Goal: Transaction & Acquisition: Obtain resource

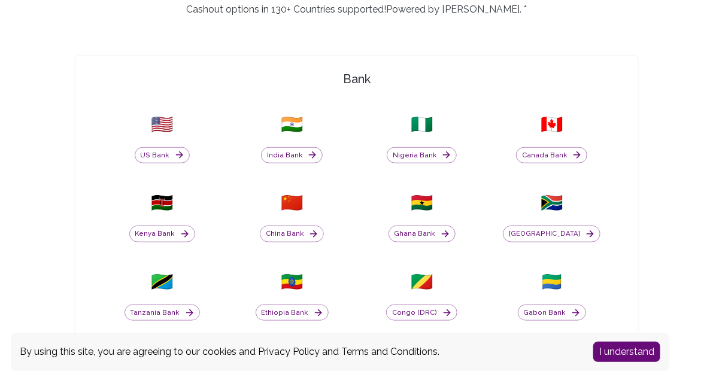
scroll to position [419, 0]
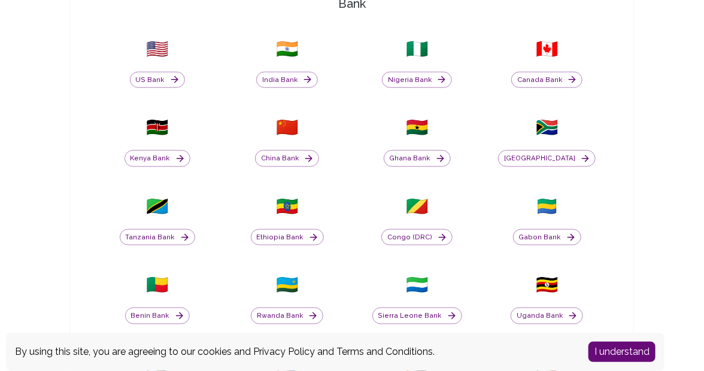
click at [616, 351] on button "I understand" at bounding box center [621, 352] width 67 height 20
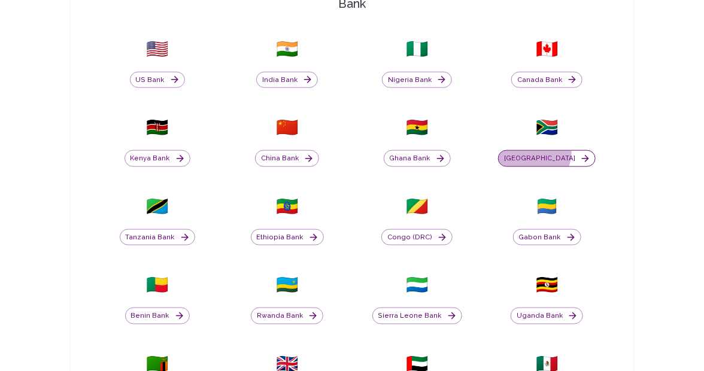
click at [550, 151] on button "[GEOGRAPHIC_DATA]" at bounding box center [547, 158] width 98 height 17
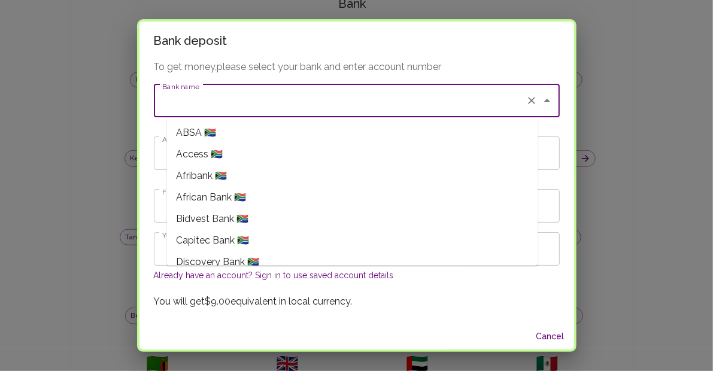
click at [244, 103] on input "Bank name" at bounding box center [339, 100] width 361 height 23
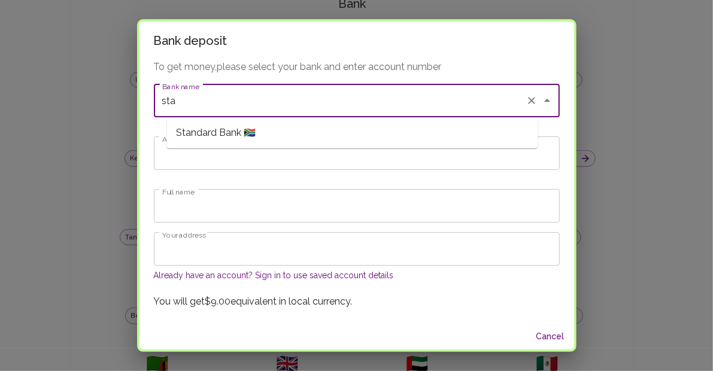
click at [252, 135] on span "Standard Bank 🇿🇦" at bounding box center [216, 133] width 80 height 14
type input "Standard Bank"
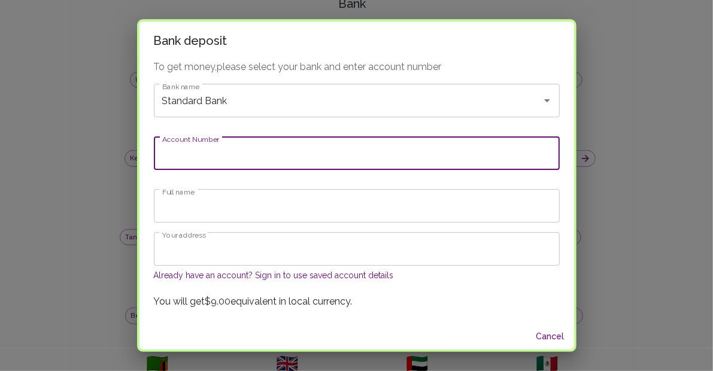
click at [275, 146] on input "Account Number" at bounding box center [357, 153] width 406 height 34
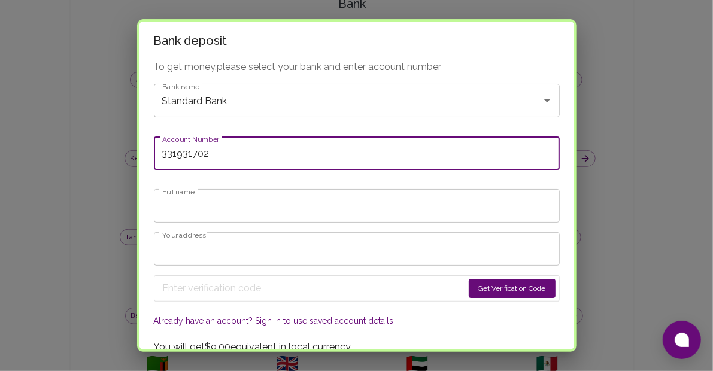
type input "331931702"
click at [313, 199] on input "Full name" at bounding box center [357, 206] width 406 height 34
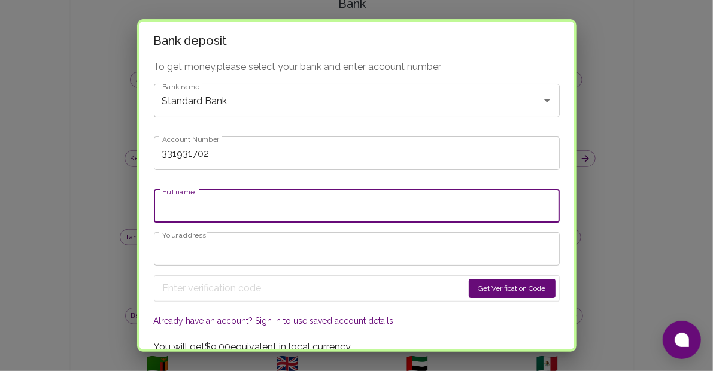
type input "Zintle Mpondo"
click at [259, 253] on input "Your address" at bounding box center [357, 249] width 406 height 34
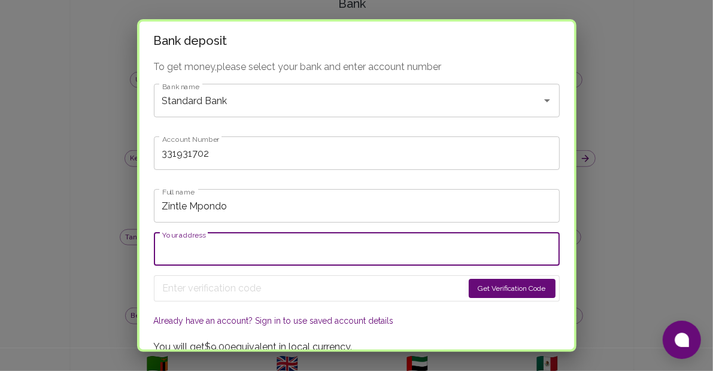
type input "59 Sunningdale Place"
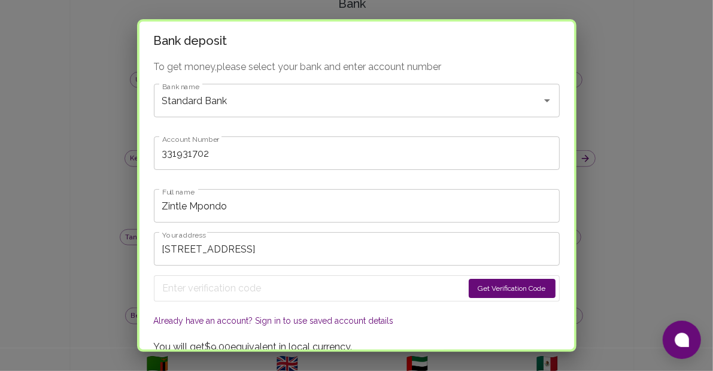
scroll to position [47, 0]
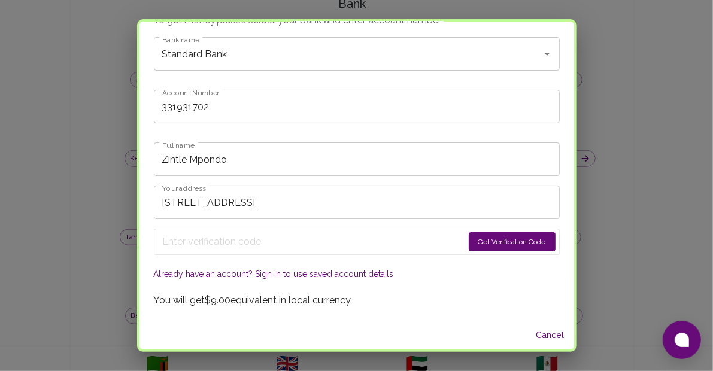
click at [322, 273] on button "Already have an account? Sign in to use saved account details" at bounding box center [274, 274] width 240 height 12
click at [333, 269] on button "Already have an account? Sign in to use saved account details" at bounding box center [274, 274] width 240 height 12
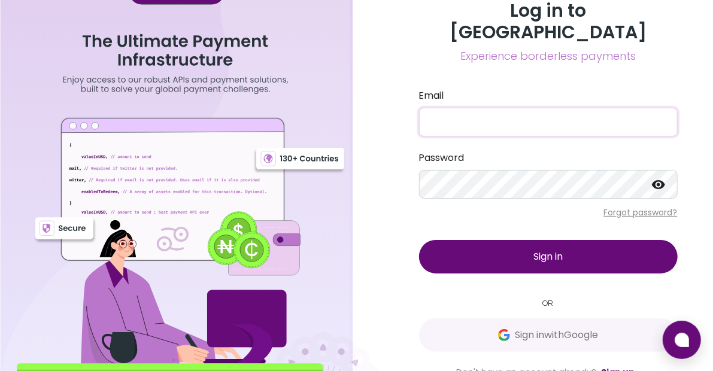
click at [452, 108] on input "Email" at bounding box center [548, 122] width 259 height 29
type input "zintlempondo@gmail.com"
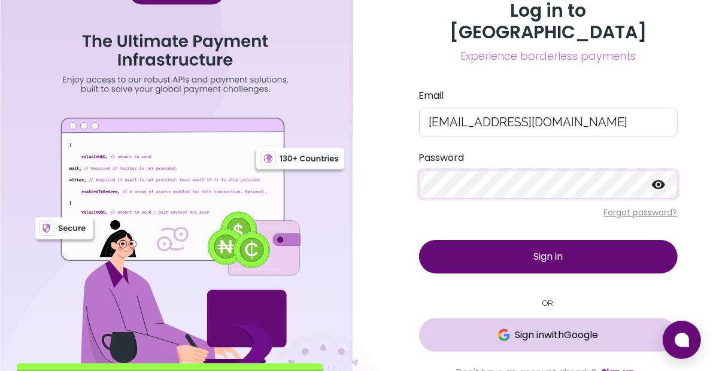
click at [572, 333] on button "Sign in with Google" at bounding box center [548, 335] width 259 height 34
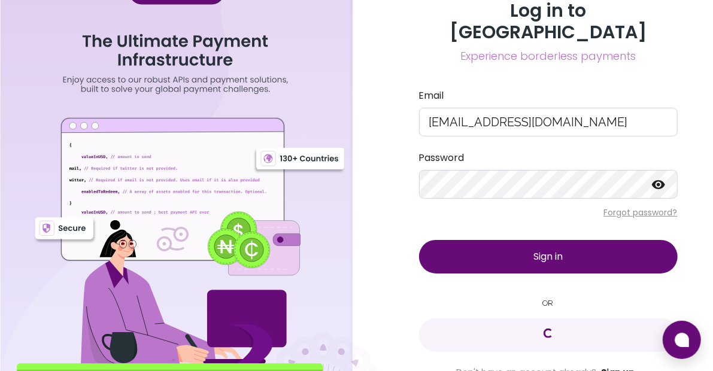
click at [617, 366] on link "Sign up" at bounding box center [618, 372] width 34 height 12
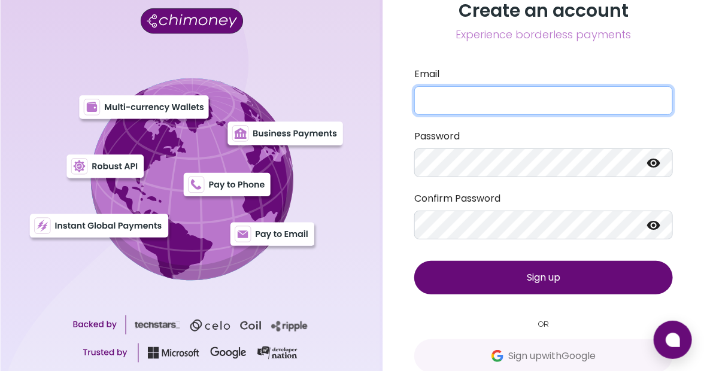
click at [478, 100] on input "Email" at bounding box center [543, 100] width 259 height 29
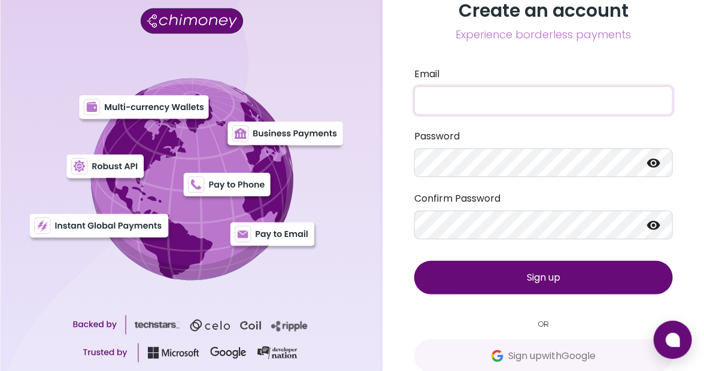
type input "zintlempondo@gmail.com"
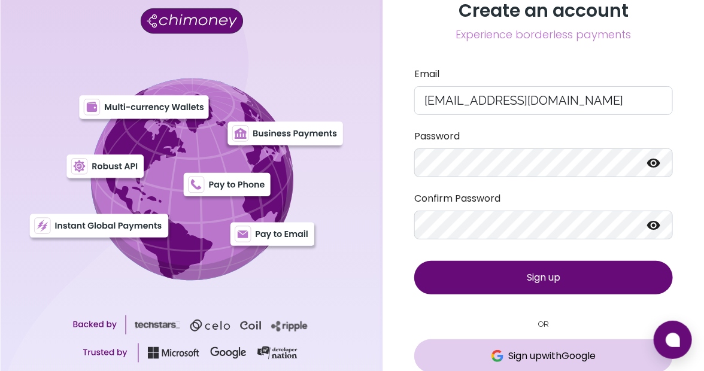
click at [544, 353] on span "Sign up with Google" at bounding box center [551, 356] width 87 height 14
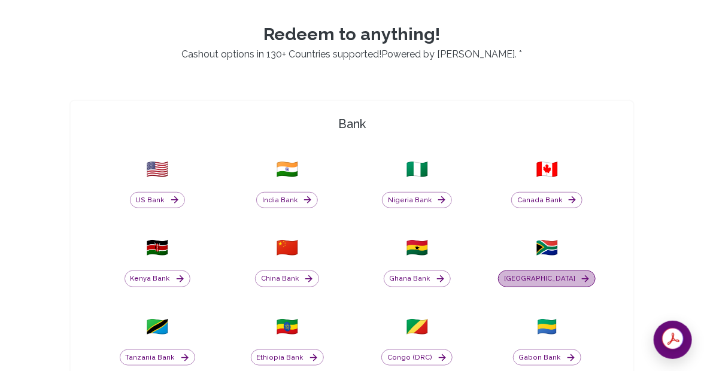
click at [580, 275] on icon "button" at bounding box center [585, 279] width 11 height 11
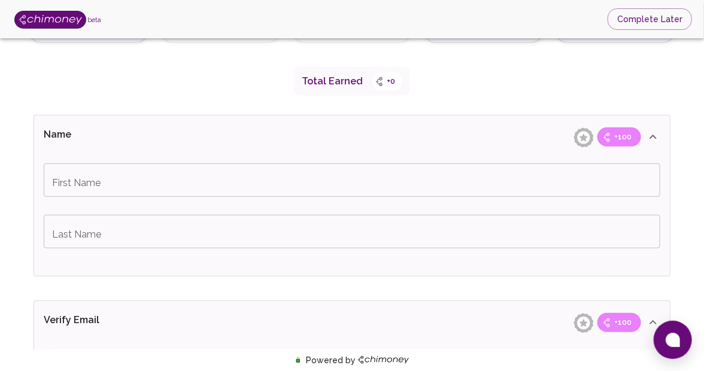
scroll to position [180, 0]
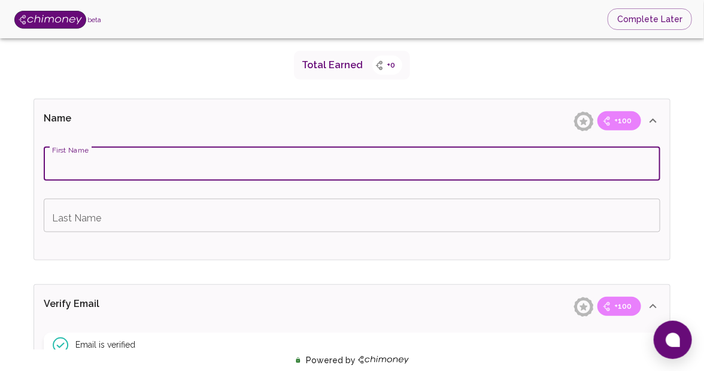
click at [155, 165] on input "First Name" at bounding box center [352, 164] width 616 height 34
type input "Zintle"
type input "Mpondo"
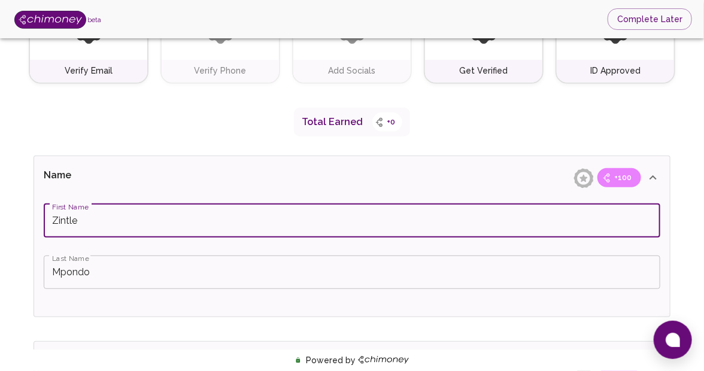
scroll to position [120, 0]
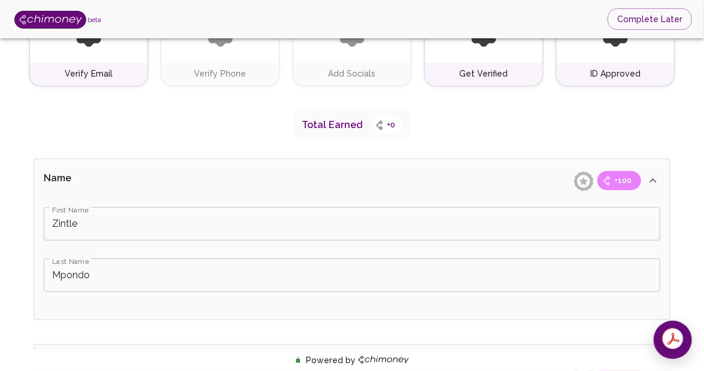
click at [633, 180] on span "+100" at bounding box center [623, 181] width 32 height 12
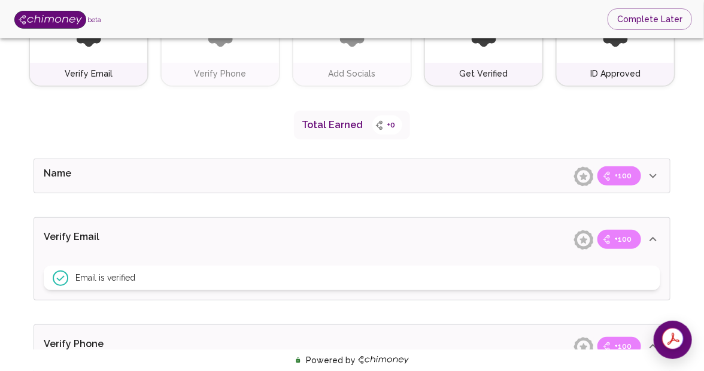
click at [655, 173] on icon at bounding box center [653, 176] width 14 height 14
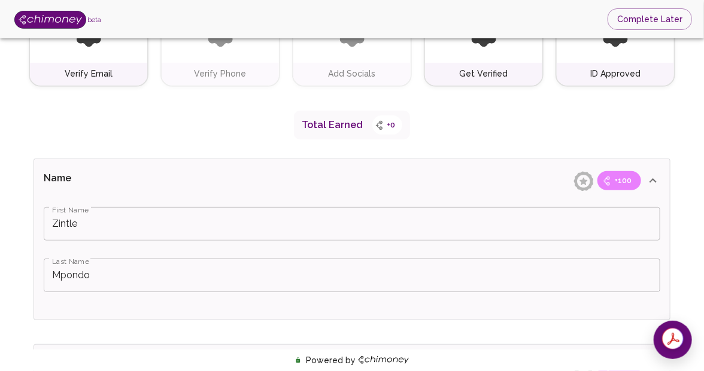
click at [655, 174] on icon at bounding box center [653, 181] width 14 height 14
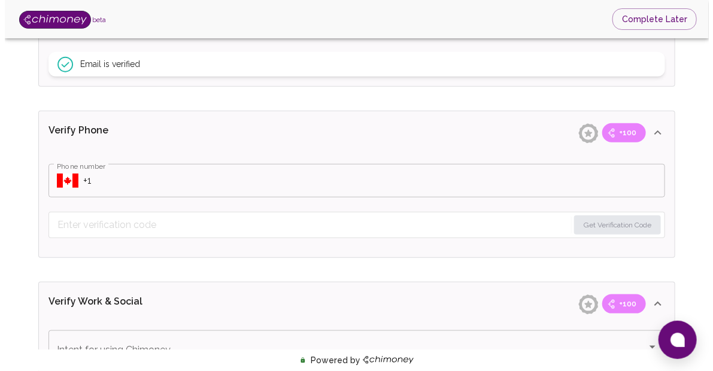
scroll to position [359, 0]
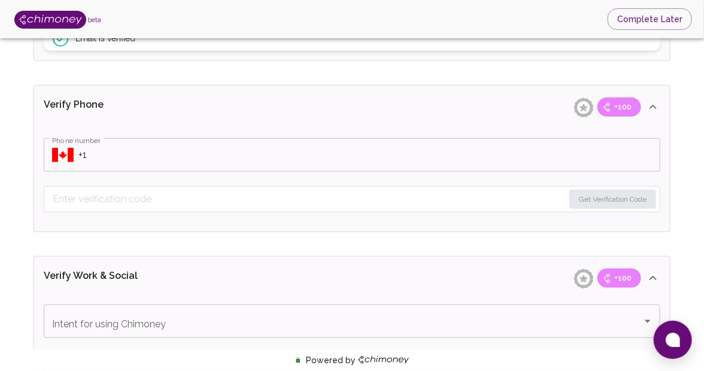
click at [582, 153] on input "Phone number" at bounding box center [369, 155] width 582 height 34
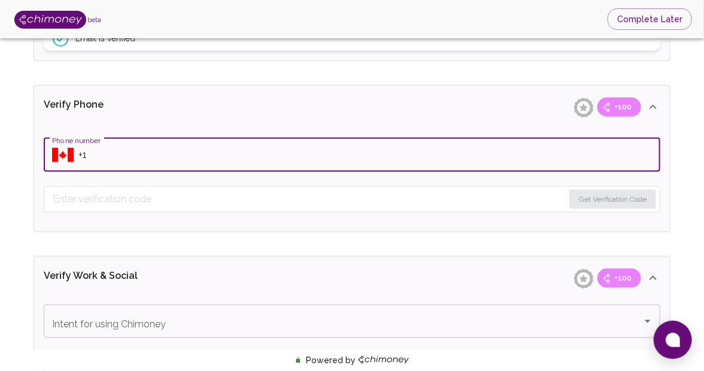
click at [56, 151] on icon "Select country" at bounding box center [63, 155] width 22 height 14
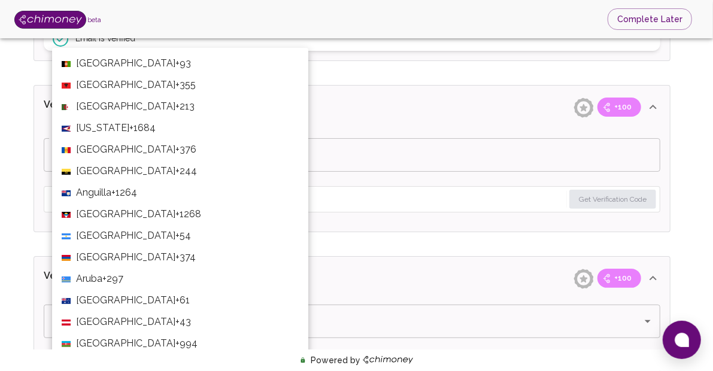
scroll to position [4662, 0]
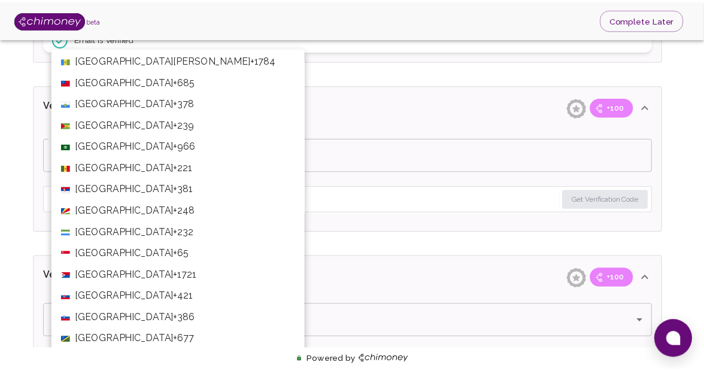
scroll to position [3958, 0]
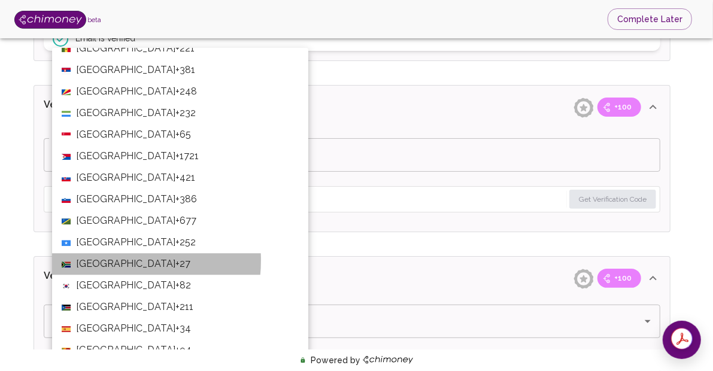
drag, startPoint x: 102, startPoint y: 258, endPoint x: 142, endPoint y: 248, distance: 40.8
click at [102, 258] on span "South Africa" at bounding box center [125, 264] width 99 height 14
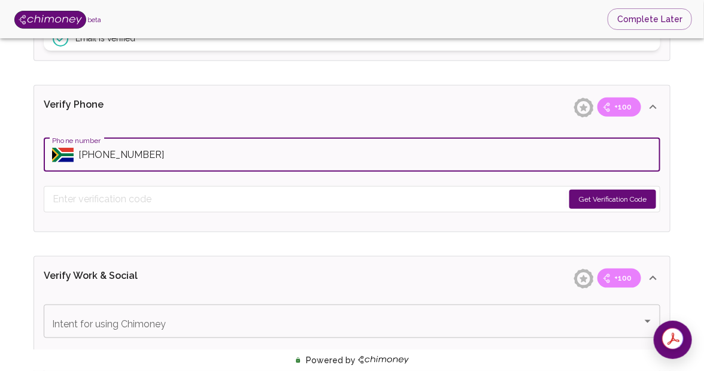
type input "+27 81 743 8883"
click at [600, 195] on button "Get Verification Code" at bounding box center [612, 199] width 87 height 19
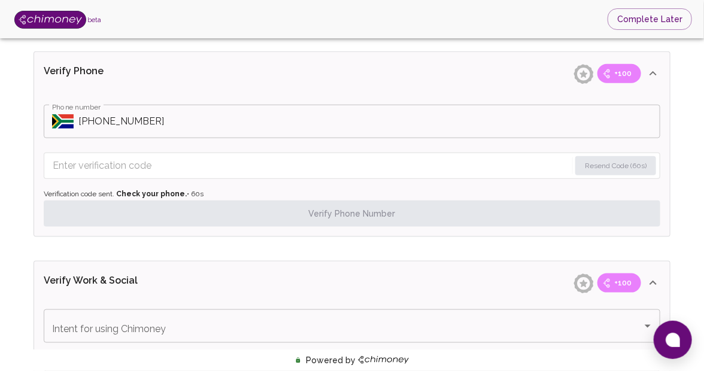
scroll to position [419, 0]
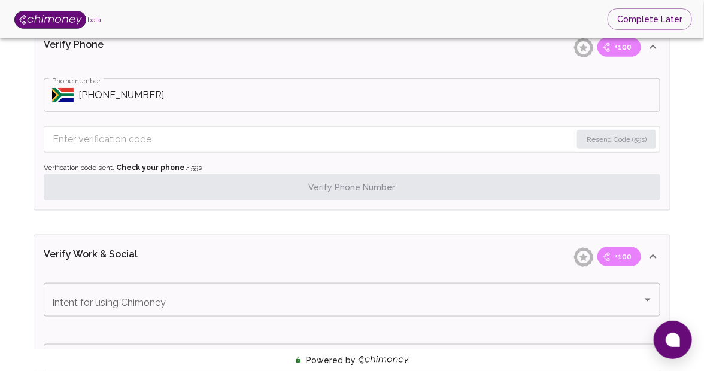
click at [162, 136] on input "Enter verification code" at bounding box center [312, 139] width 519 height 19
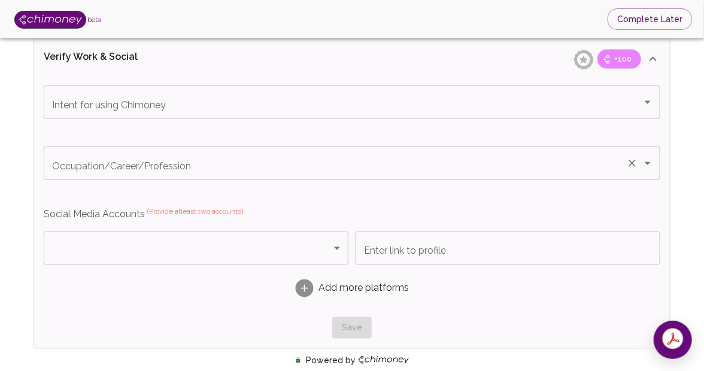
scroll to position [645, 0]
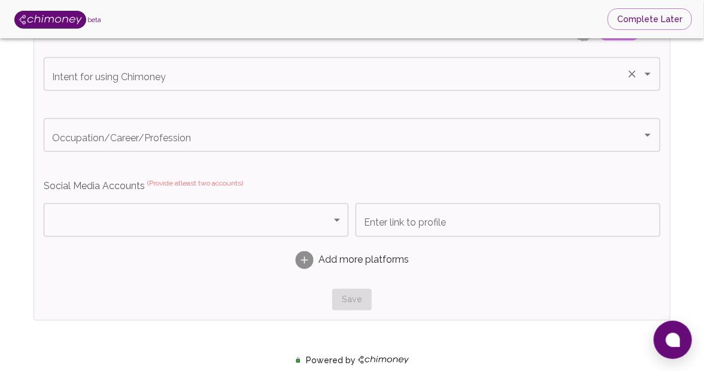
click at [178, 75] on input "Intent for using Chimoney" at bounding box center [335, 74] width 572 height 23
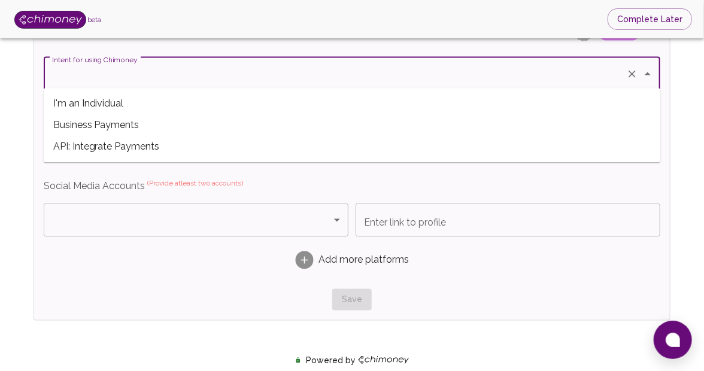
click at [174, 99] on span "I'm an Individual" at bounding box center [352, 104] width 617 height 22
type input "I'm an Individual"
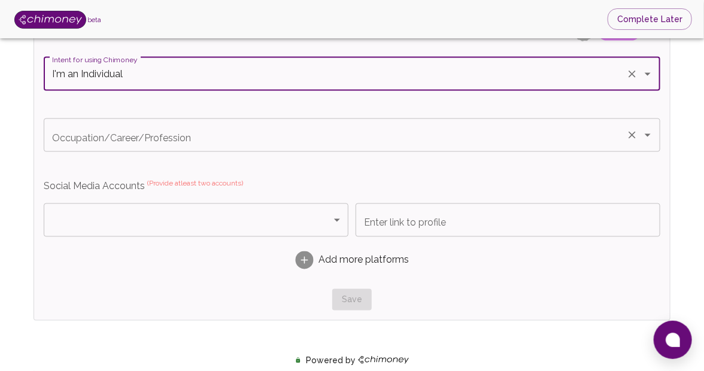
click at [193, 138] on input "Occupation/Career/Profession" at bounding box center [335, 135] width 572 height 23
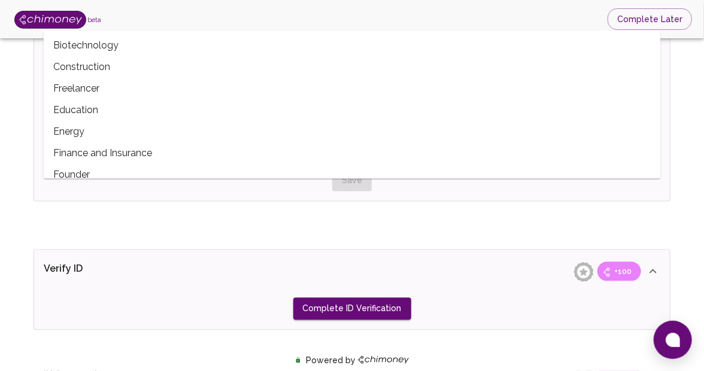
scroll to position [59, 0]
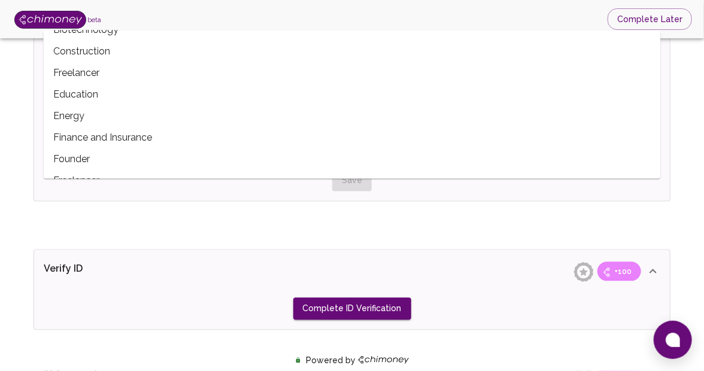
click at [129, 68] on span "Freelancer" at bounding box center [352, 73] width 617 height 22
type input "Freelancer"
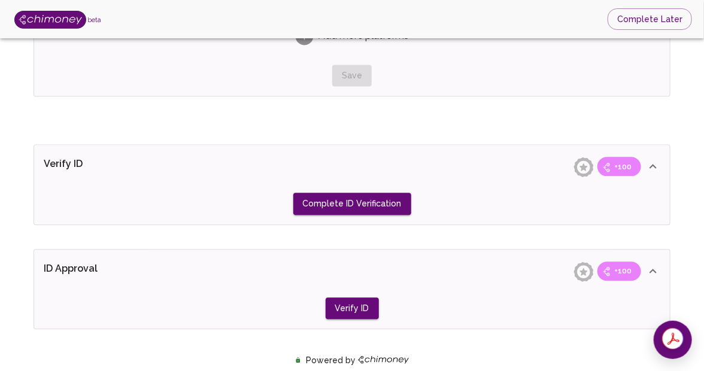
scroll to position [884, 0]
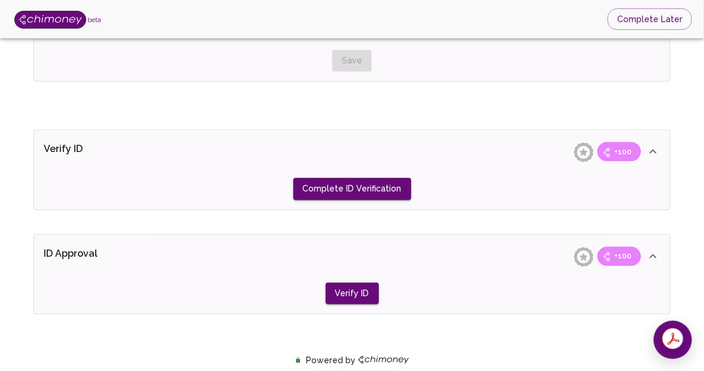
click at [286, 183] on div "Complete ID Verification" at bounding box center [352, 189] width 616 height 22
click at [340, 189] on button "Complete ID Verification" at bounding box center [352, 189] width 118 height 22
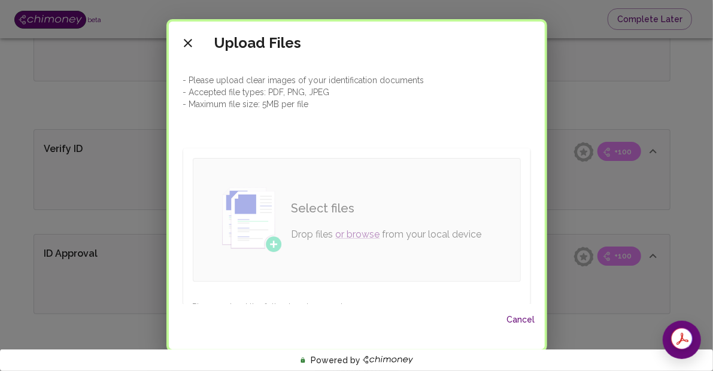
click at [351, 209] on h6 "Select files" at bounding box center [386, 208] width 190 height 19
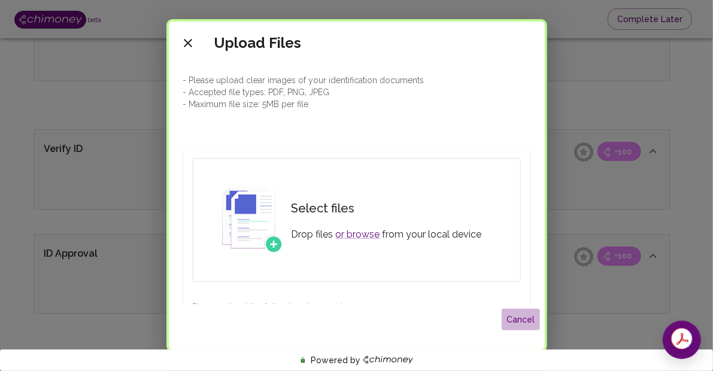
click at [532, 317] on button "Cancel" at bounding box center [521, 320] width 38 height 22
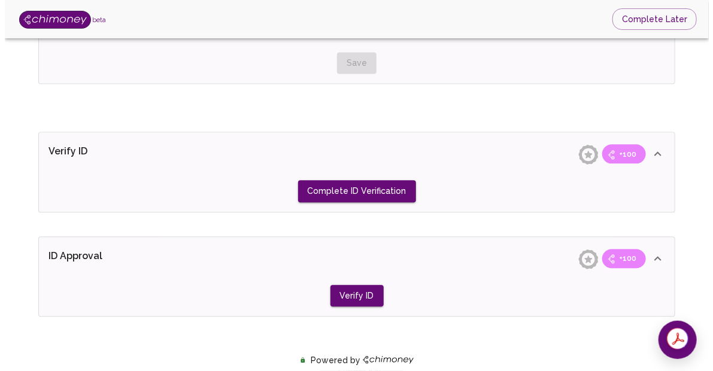
scroll to position [944, 0]
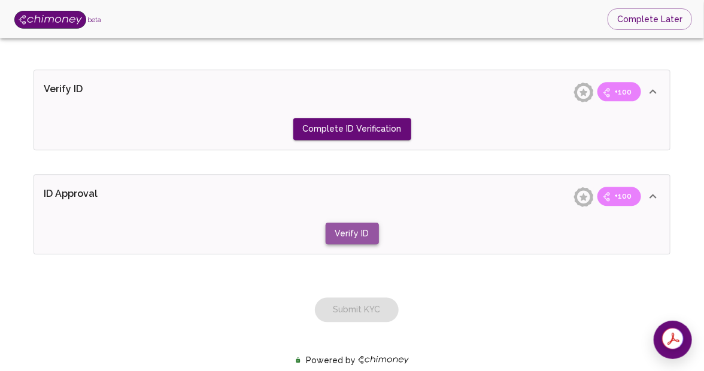
click at [357, 140] on button "Verify ID" at bounding box center [352, 129] width 118 height 22
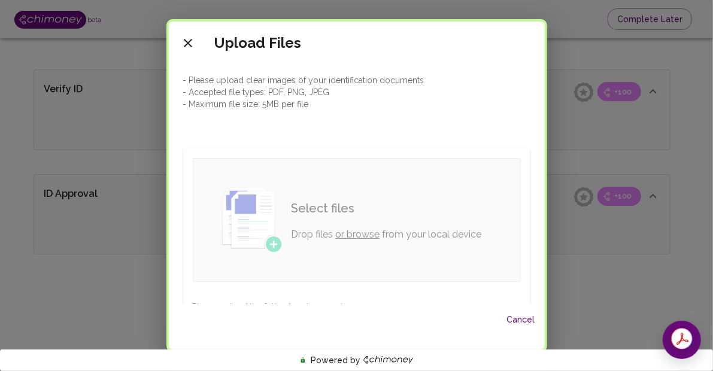
click at [367, 234] on link "or browse" at bounding box center [358, 234] width 44 height 11
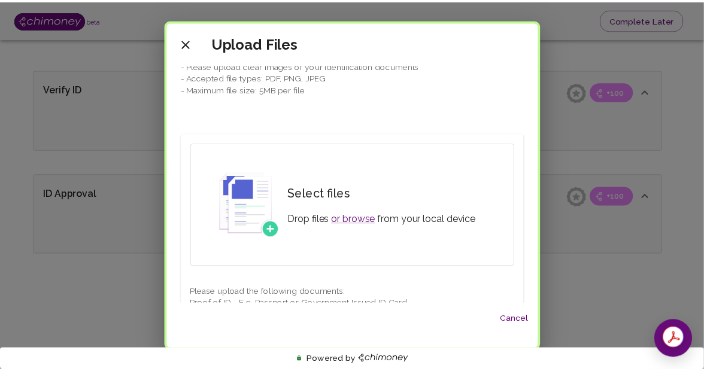
scroll to position [0, 0]
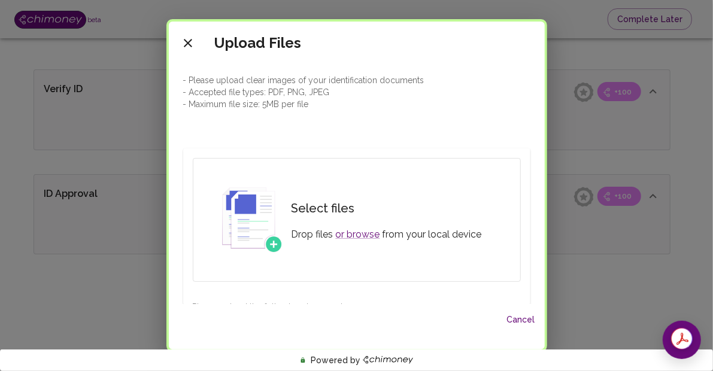
click at [196, 42] on div "Upload Files" at bounding box center [356, 43] width 347 height 24
click at [183, 39] on icon "close" at bounding box center [188, 43] width 14 height 14
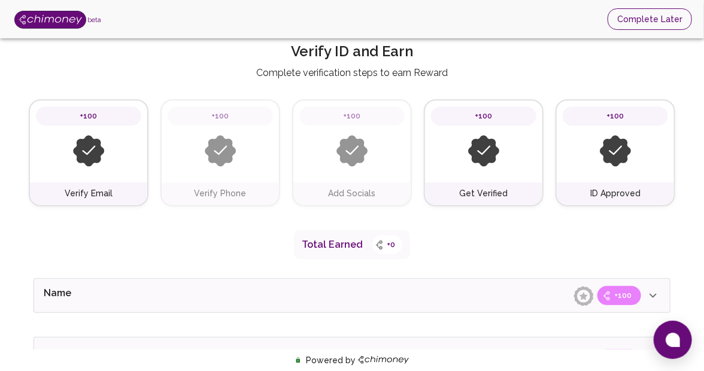
click at [667, 21] on button "Complete Later" at bounding box center [649, 19] width 84 height 22
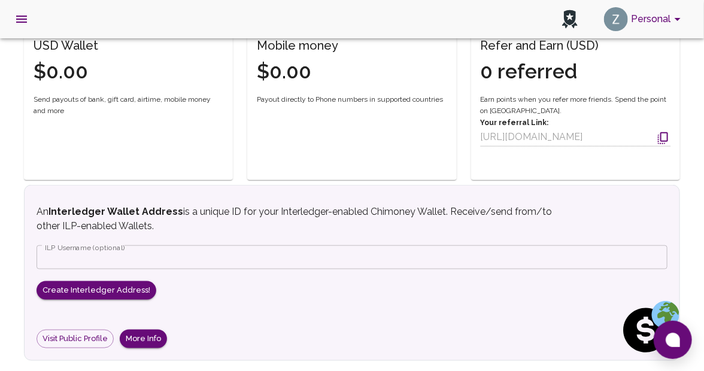
scroll to position [359, 0]
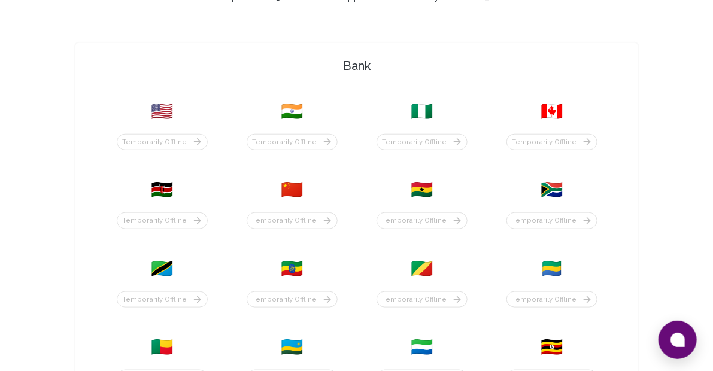
scroll to position [359, 0]
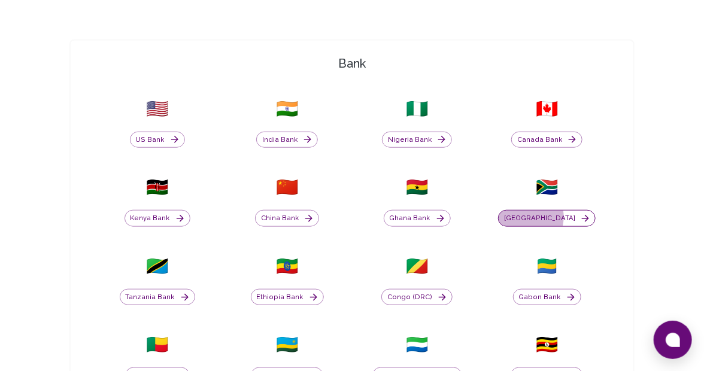
click at [540, 217] on button "[GEOGRAPHIC_DATA]" at bounding box center [547, 218] width 98 height 17
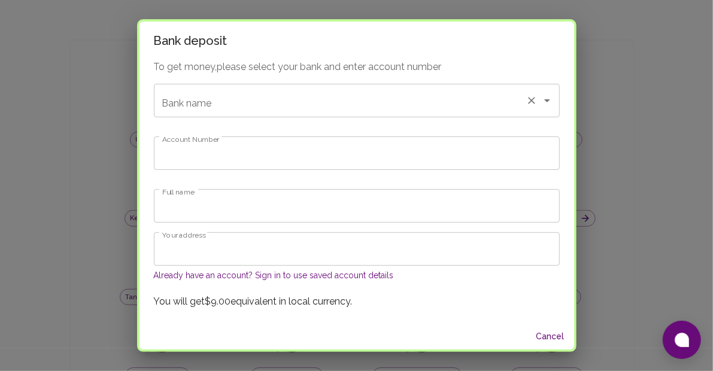
click at [201, 102] on div "Bank name Bank name" at bounding box center [357, 101] width 406 height 34
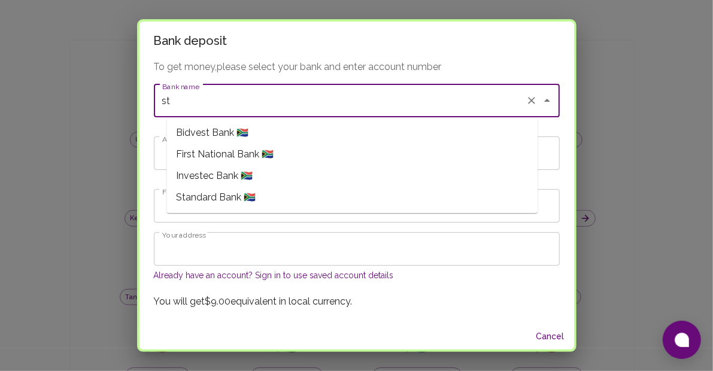
click at [241, 200] on span "Standard Bank 🇿🇦" at bounding box center [216, 197] width 80 height 14
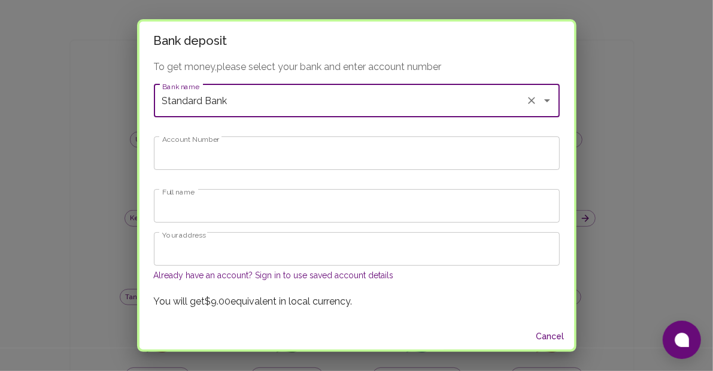
type input "Standard Bank"
click at [223, 157] on input "Account Number" at bounding box center [357, 153] width 406 height 34
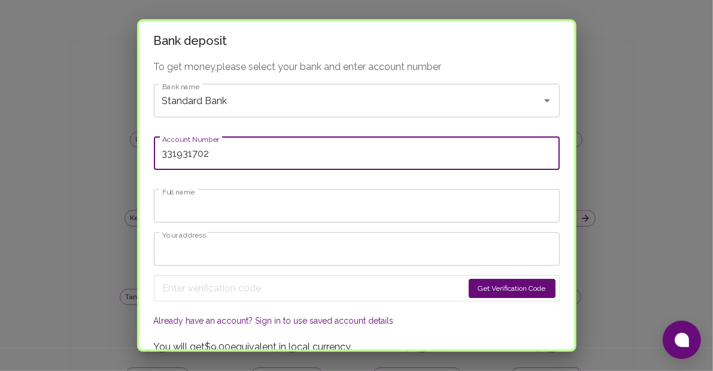
type input "331931702"
click at [212, 194] on input "Full name" at bounding box center [357, 206] width 406 height 34
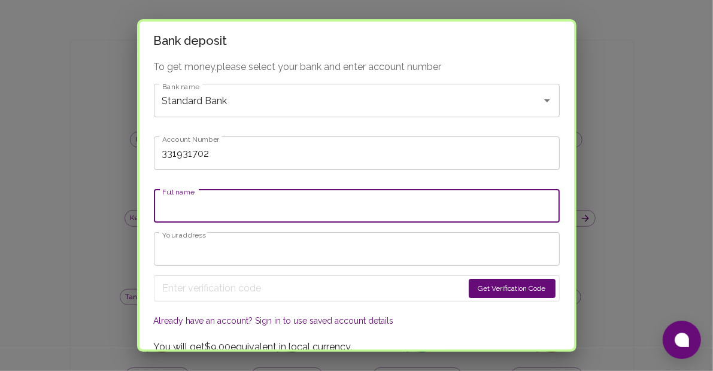
type input "Zintle Mpondo"
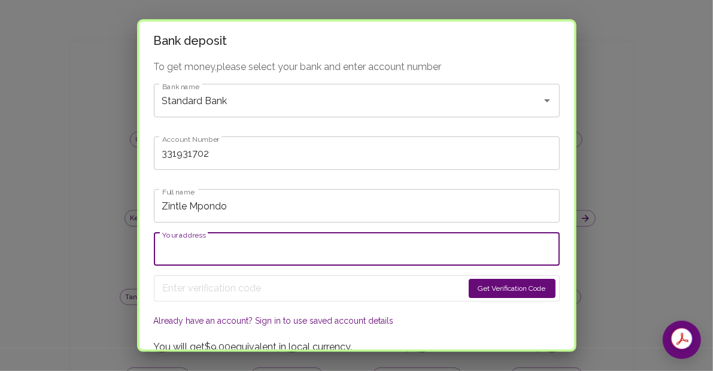
click at [267, 248] on input "Your address" at bounding box center [357, 249] width 406 height 34
click at [286, 259] on input "59 Sunningdale Place" at bounding box center [357, 249] width 406 height 34
type input "59 Sunningdale Place, East London, 5201, South Africa"
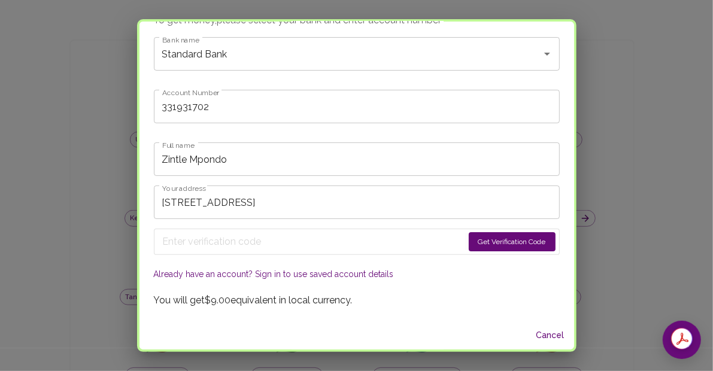
click at [490, 240] on button "Get Verification Code" at bounding box center [512, 241] width 87 height 19
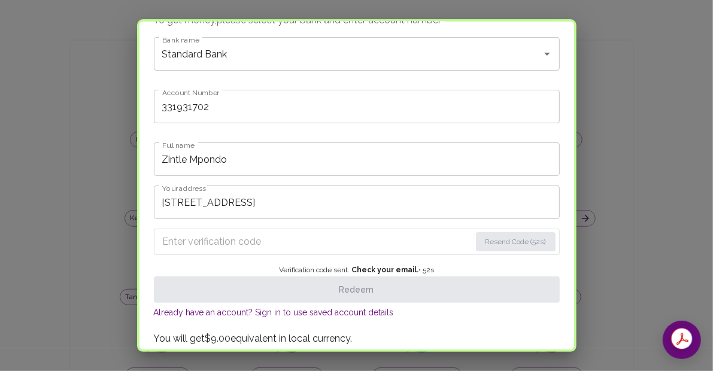
click at [348, 243] on input "Enter verification code" at bounding box center [317, 241] width 308 height 19
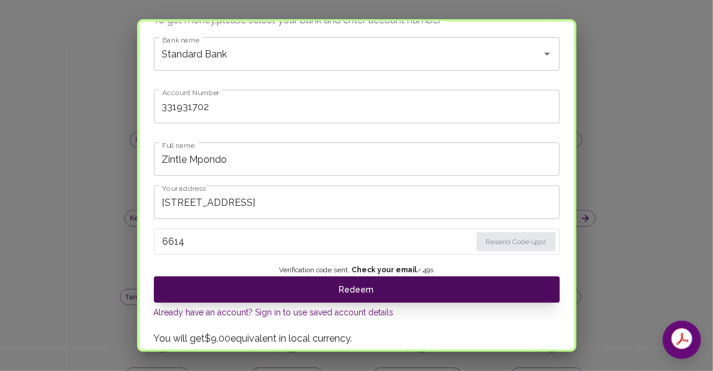
type input "6614"
click at [379, 293] on button "Redeem" at bounding box center [357, 289] width 406 height 26
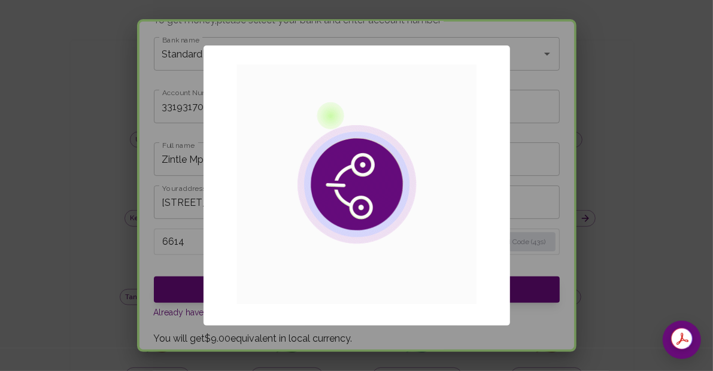
scroll to position [0, 0]
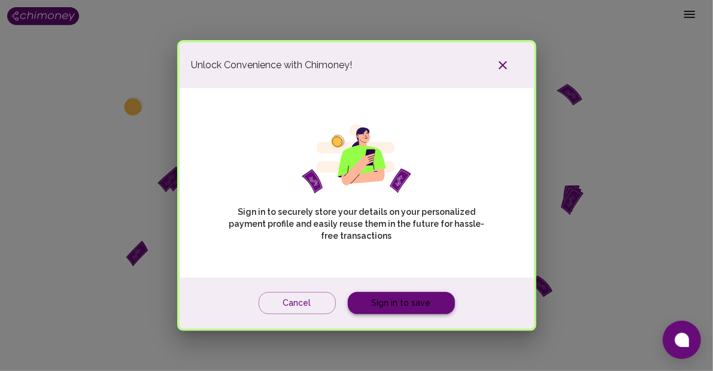
click at [396, 304] on link "Sign in to save" at bounding box center [401, 303] width 107 height 22
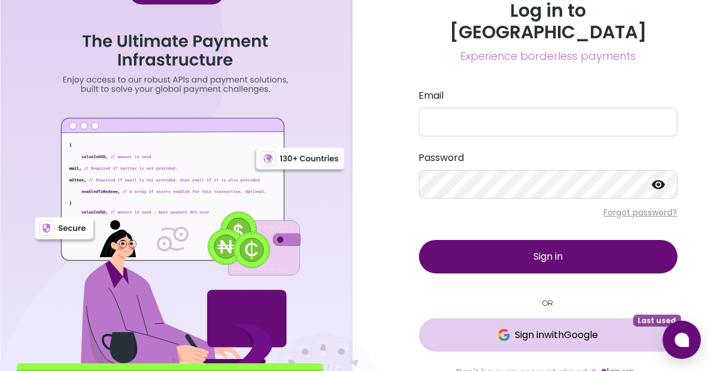
click at [546, 328] on span "Sign in with Google" at bounding box center [556, 335] width 83 height 14
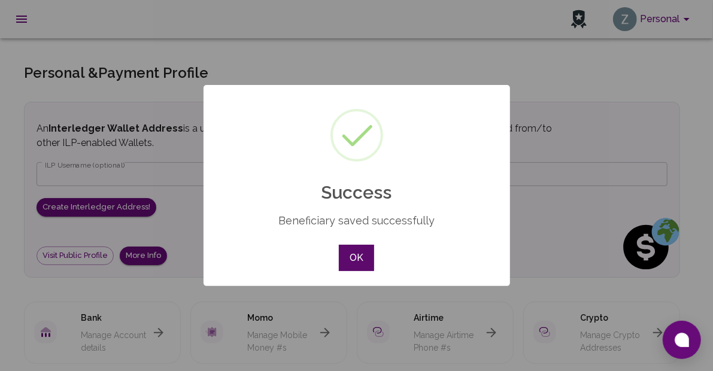
click at [356, 257] on button "OK" at bounding box center [356, 258] width 35 height 26
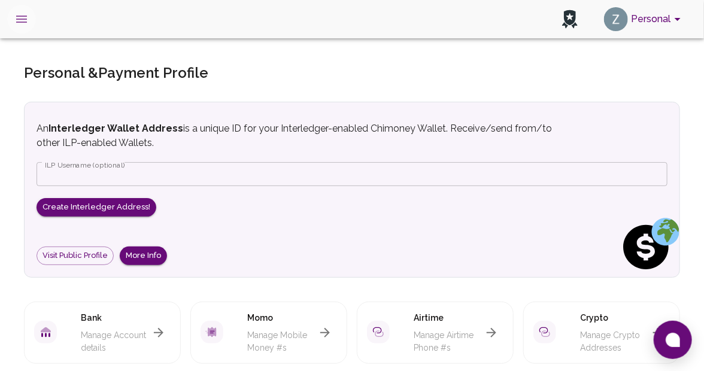
click at [20, 20] on icon "open drawer" at bounding box center [21, 19] width 14 height 14
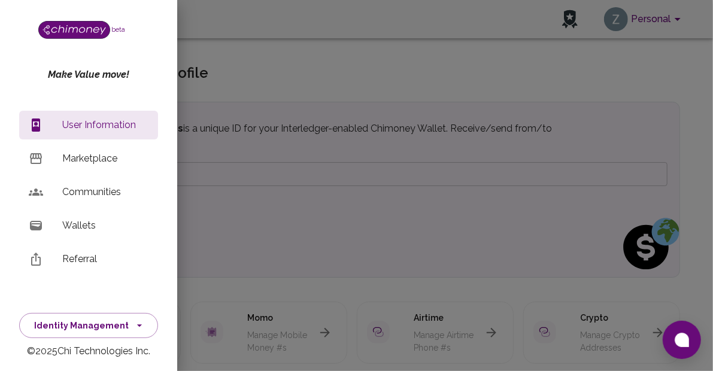
click at [90, 218] on p "Wallets" at bounding box center [105, 225] width 86 height 14
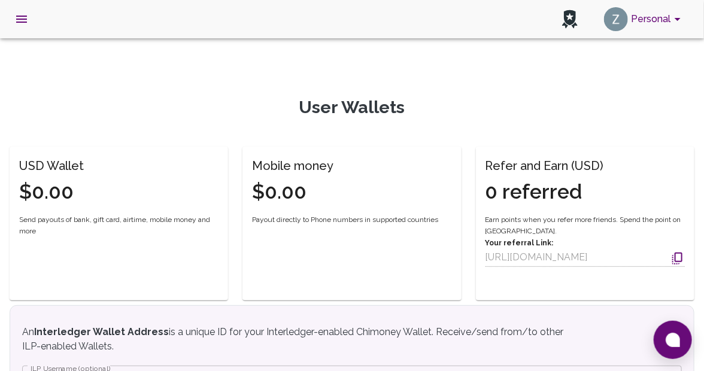
click at [29, 22] on button "open drawer" at bounding box center [21, 19] width 29 height 29
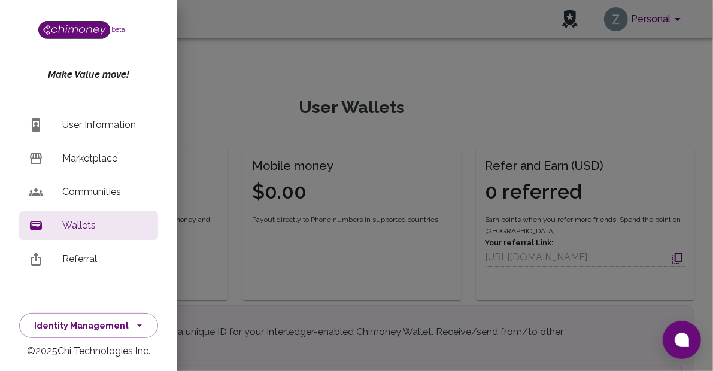
click at [85, 191] on p "Communities" at bounding box center [105, 192] width 86 height 14
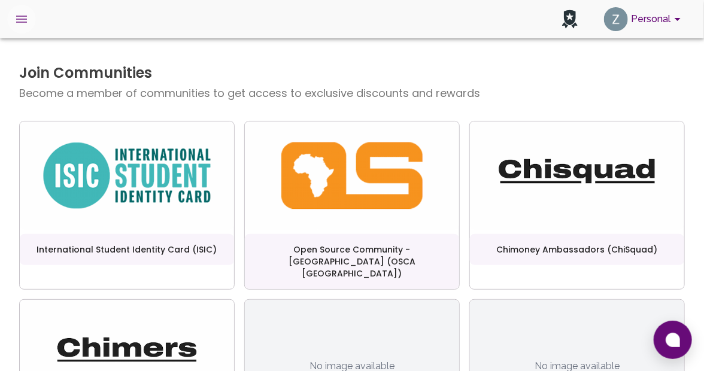
click at [27, 20] on icon "open drawer" at bounding box center [21, 19] width 14 height 14
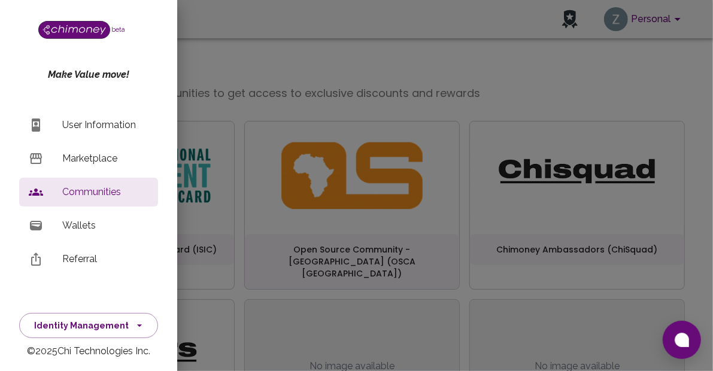
click at [84, 162] on p "Marketplace" at bounding box center [105, 158] width 86 height 14
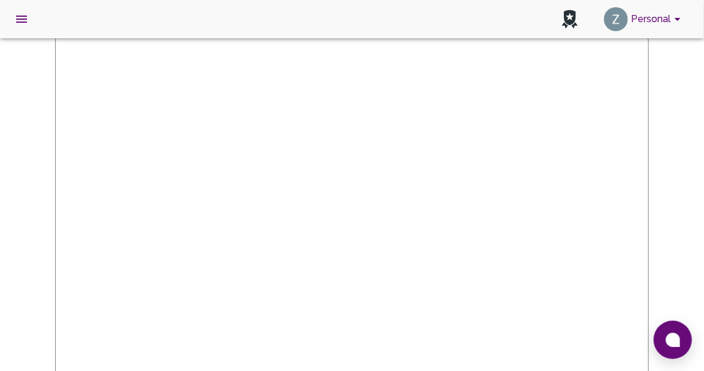
scroll to position [57, 0]
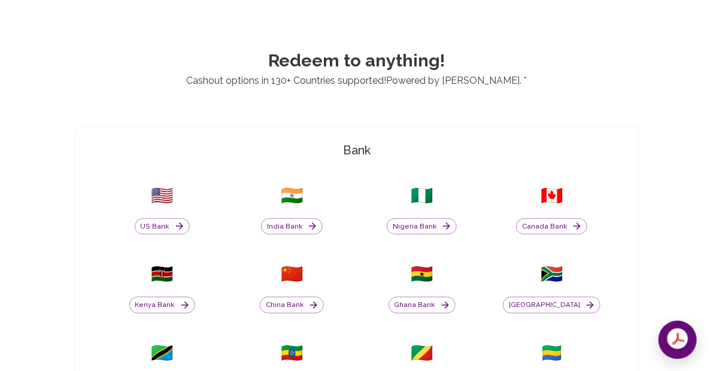
scroll to position [299, 0]
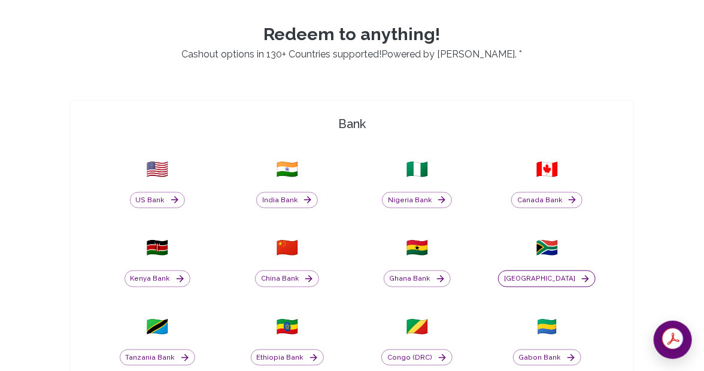
click at [545, 273] on button "South Africa" at bounding box center [547, 279] width 98 height 17
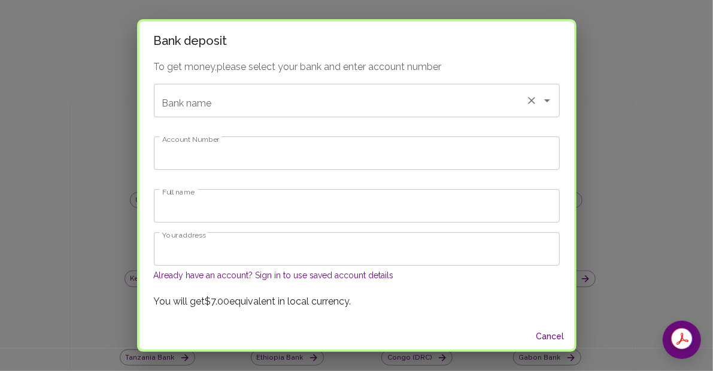
click at [272, 96] on input "Bank name" at bounding box center [339, 100] width 361 height 23
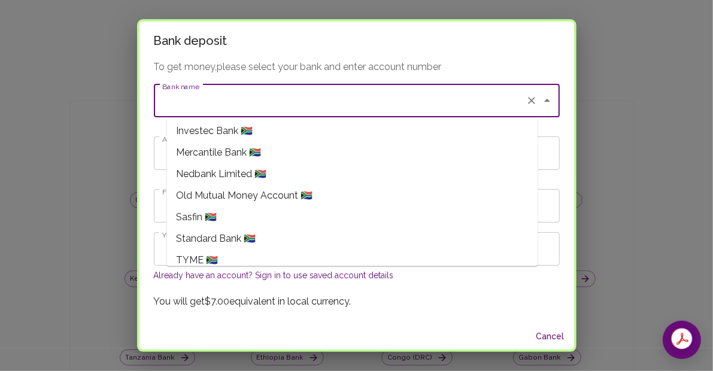
scroll to position [313, 0]
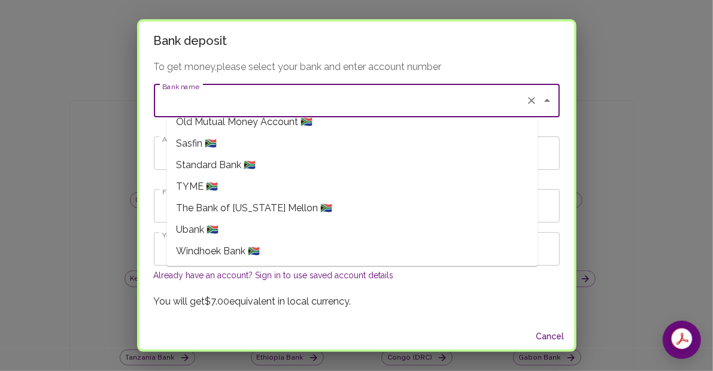
click at [251, 158] on span "Standard Bank 🇿🇦" at bounding box center [216, 165] width 80 height 14
type input "Standard Bank"
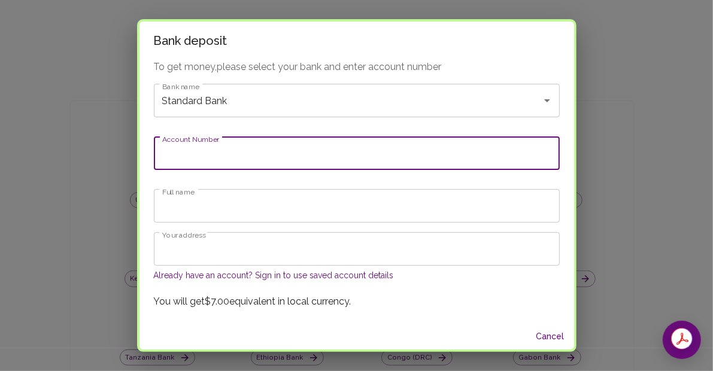
click at [237, 163] on input "Account Number" at bounding box center [357, 153] width 406 height 34
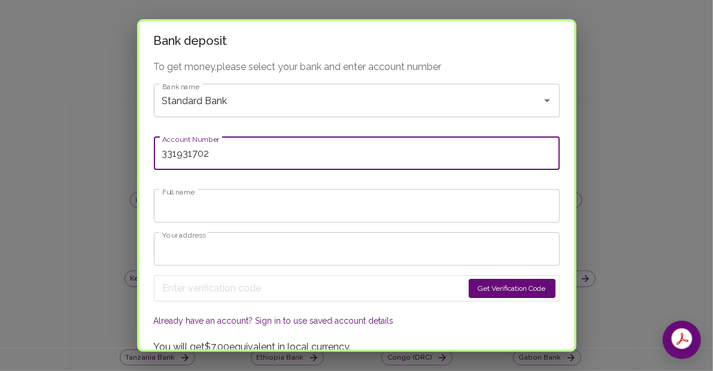
type input "331931702"
click at [224, 203] on input "Full name" at bounding box center [357, 206] width 406 height 34
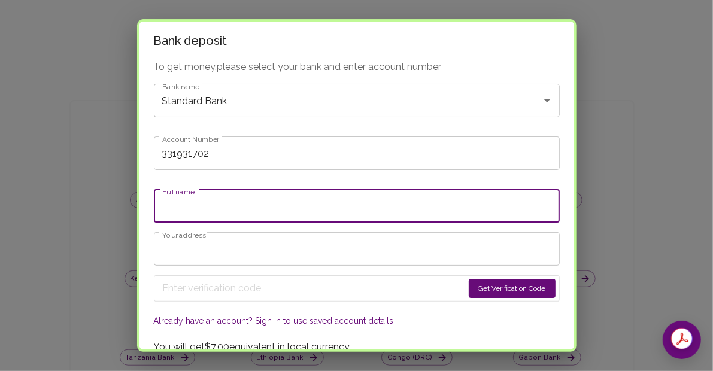
type input "Zintle Mpondo"
click at [220, 254] on input "Your address" at bounding box center [357, 249] width 406 height 34
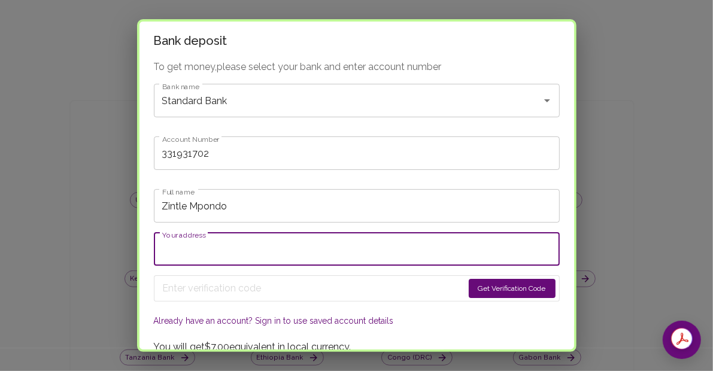
type input "59 Sunningdale Place, East London, 5201, South Africa"
click at [489, 291] on button "Get Verification Code" at bounding box center [512, 288] width 87 height 19
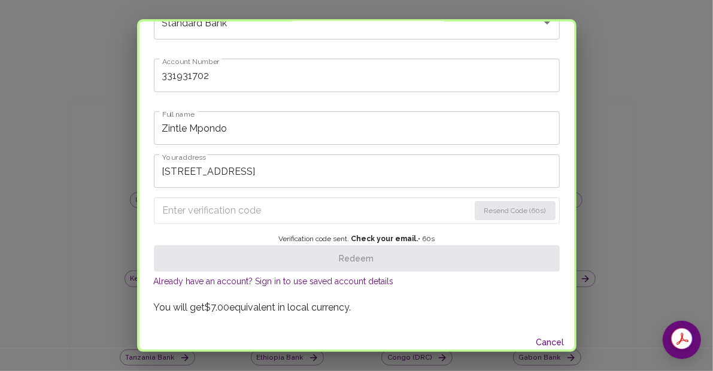
scroll to position [85, 0]
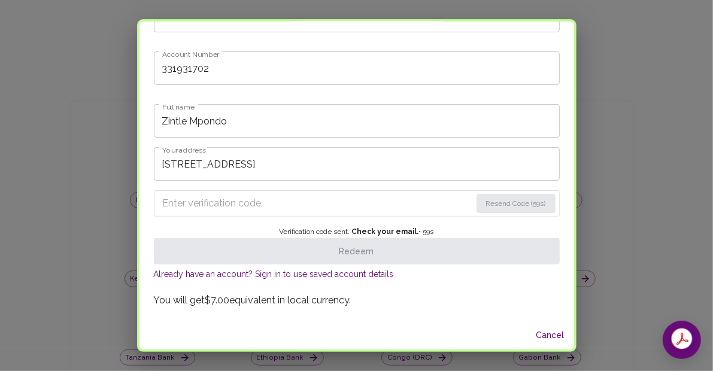
click at [272, 205] on input "Enter verification code" at bounding box center [317, 203] width 308 height 19
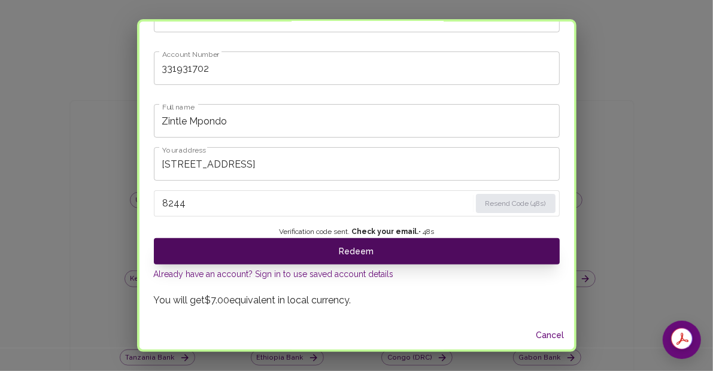
type input "8244"
click at [288, 238] on button "Redeem" at bounding box center [357, 251] width 406 height 26
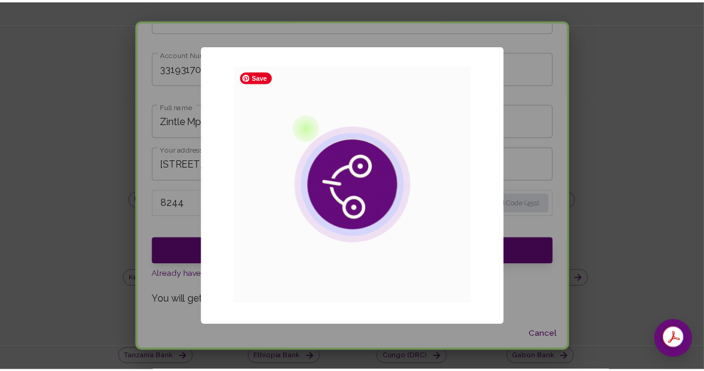
scroll to position [10, 0]
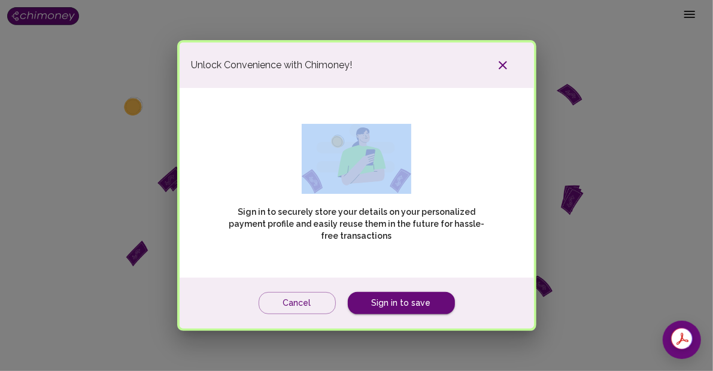
drag, startPoint x: 424, startPoint y: 59, endPoint x: 193, endPoint y: 113, distance: 236.6
click at [192, 114] on div "Unlock Convenience with Chimoney! Sign in to securely store your details on you…" at bounding box center [356, 185] width 359 height 291
click at [415, 301] on link "Sign in to save" at bounding box center [401, 303] width 107 height 22
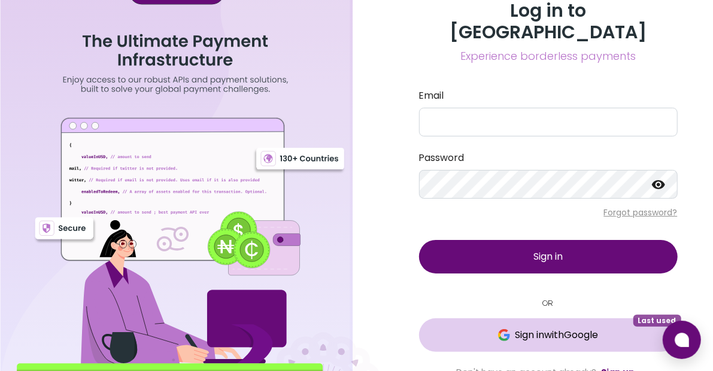
click at [533, 333] on button "Sign in with Google Last used" at bounding box center [548, 335] width 259 height 34
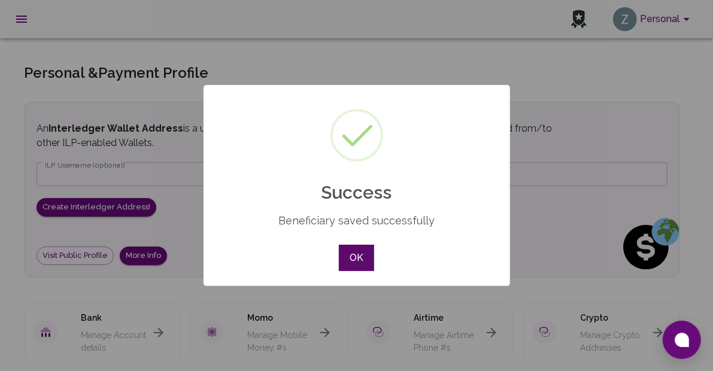
click at [352, 251] on button "OK" at bounding box center [356, 258] width 35 height 26
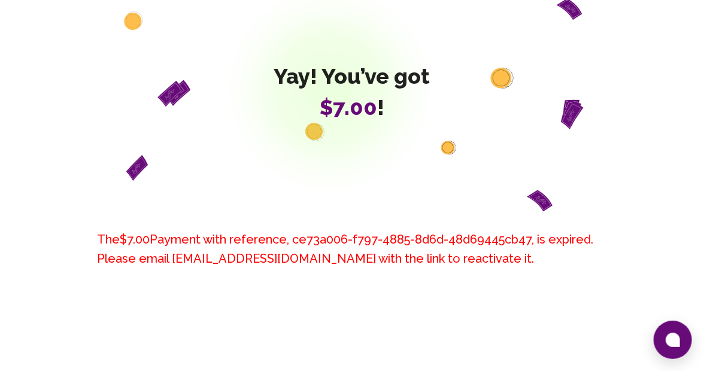
scroll to position [120, 0]
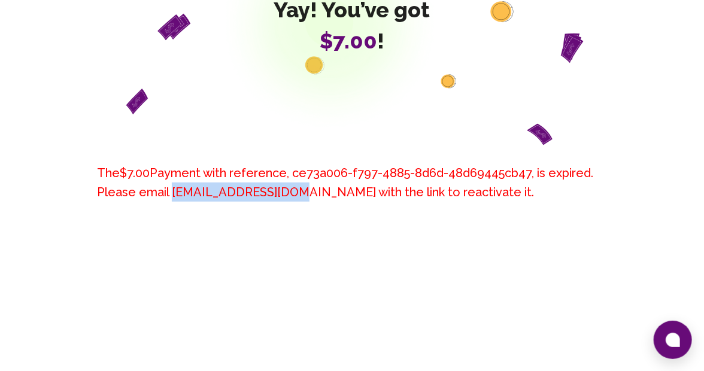
drag, startPoint x: 173, startPoint y: 191, endPoint x: 290, endPoint y: 188, distance: 116.7
click at [290, 188] on h6 "The $7.00 Payment with reference, ce73a006-f797-4885-8d6d-48d69445cb47 , is exp…" at bounding box center [352, 182] width 510 height 38
copy h6 "support@chimoney.io"
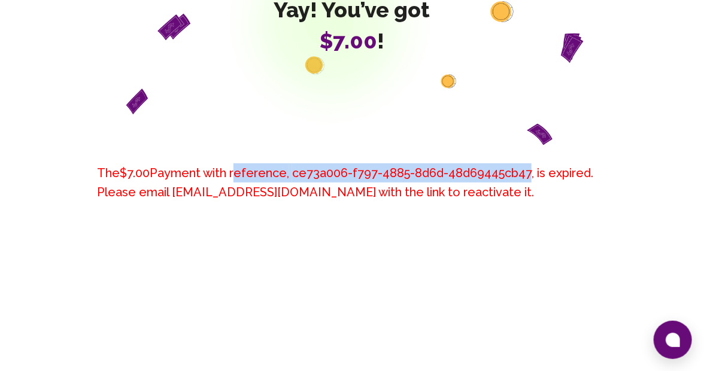
drag, startPoint x: 234, startPoint y: 172, endPoint x: 529, endPoint y: 155, distance: 295.5
click at [529, 155] on div "The $7.00 Payment with reference, ce73a006-f797-4885-8d6d-48d69445cb47 , is exp…" at bounding box center [352, 256] width 539 height 223
copy h6 "reference, ce73a006-f797-4885-8d6d-48d69445cb47"
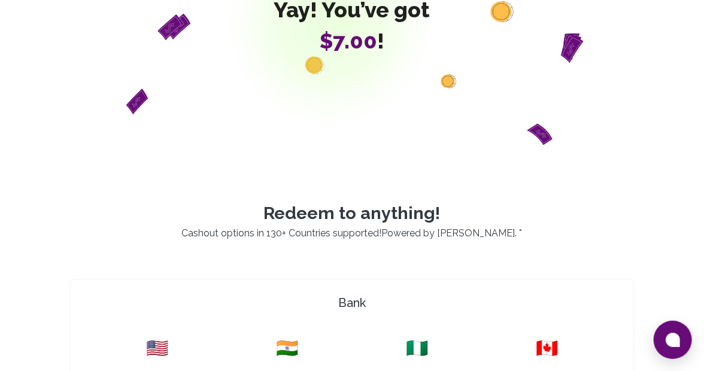
scroll to position [359, 0]
